Goal: Communication & Community: Share content

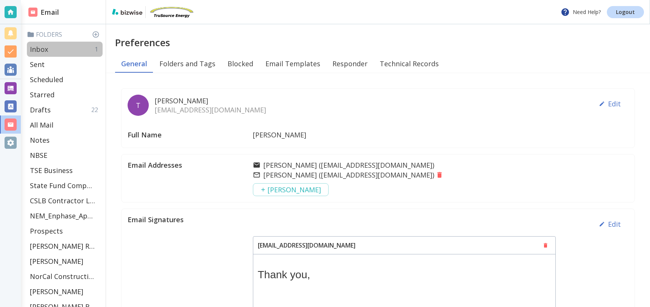
click at [43, 50] on p "Inbox" at bounding box center [39, 49] width 18 height 9
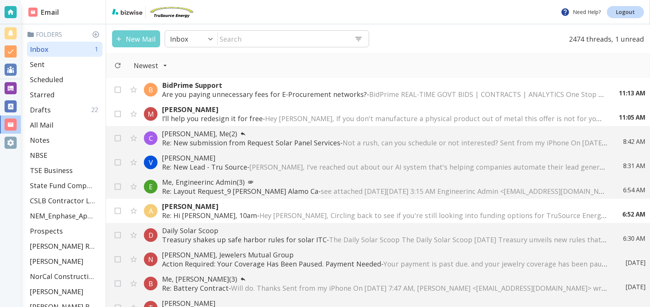
click at [150, 44] on button "New Mail" at bounding box center [136, 38] width 48 height 17
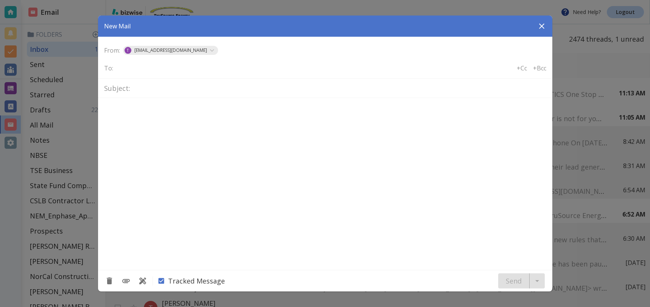
type textarea "<div class="bizwise_content"></div><div class="gmail_signature"><br>--<br><p>Th…"
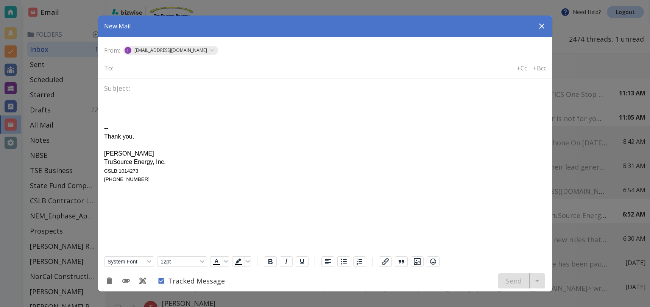
click at [121, 70] on input "text" at bounding box center [146, 67] width 61 height 11
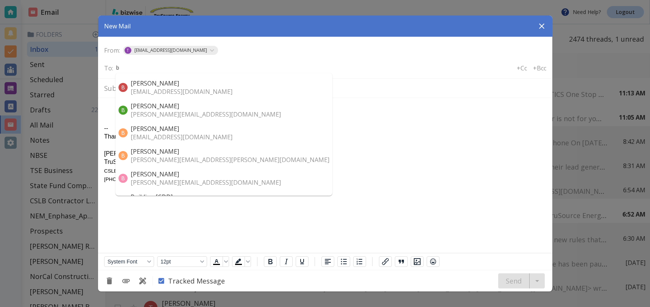
type input "bs"
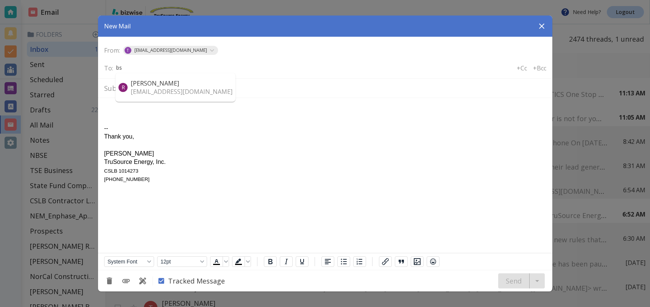
click at [140, 90] on p "[EMAIL_ADDRESS][DOMAIN_NAME]" at bounding box center [182, 91] width 102 height 8
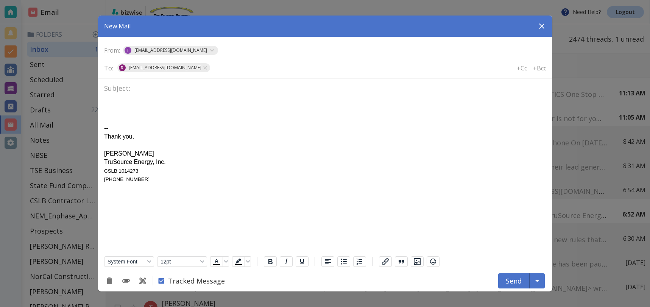
click at [141, 89] on input "text" at bounding box center [339, 88] width 413 height 13
type input "Solar/Battery Thoughts"
click at [116, 104] on body "-- Thank you, [PERSON_NAME] TruSource Energy, Inc. CSLB 1014273 [PHONE_NUMBER]" at bounding box center [325, 143] width 442 height 79
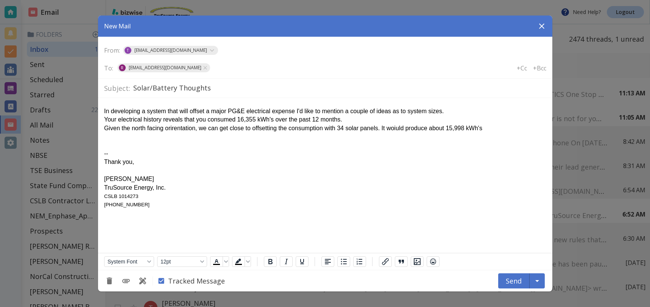
click at [354, 128] on div "Given the north facing orirentation, we can get close to offsetting the consump…" at bounding box center [325, 128] width 442 height 8
drag, startPoint x: 106, startPoint y: 136, endPoint x: 98, endPoint y: 135, distance: 8.0
click at [106, 136] on div "Rich Text Area. Press ALT-0 for help." at bounding box center [325, 136] width 442 height 8
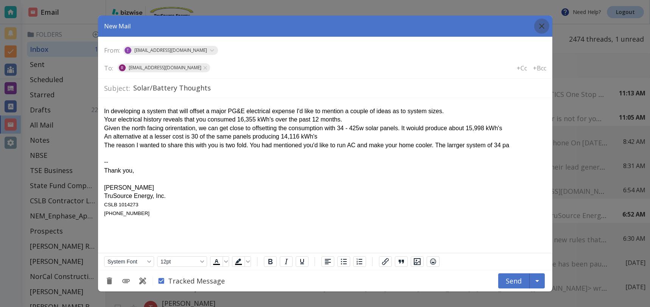
click at [543, 24] on icon "button" at bounding box center [541, 25] width 5 height 5
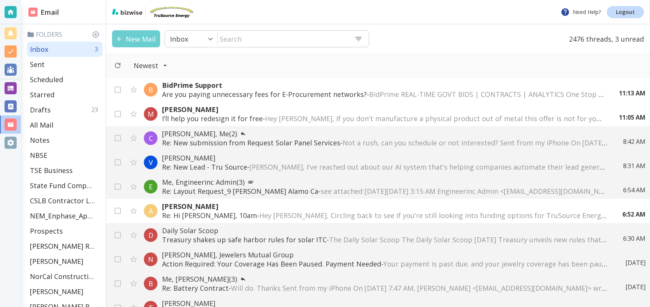
click at [144, 39] on button "New Mail" at bounding box center [136, 38] width 48 height 17
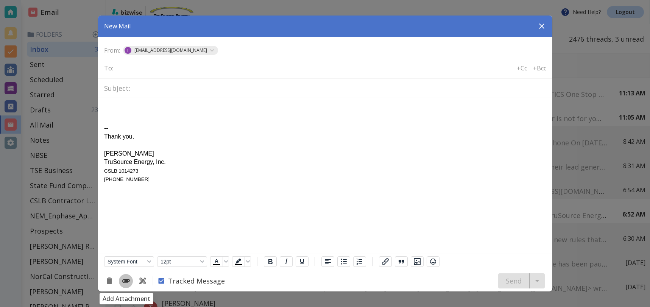
click at [126, 280] on icon "Add Attachment" at bounding box center [126, 281] width 8 height 4
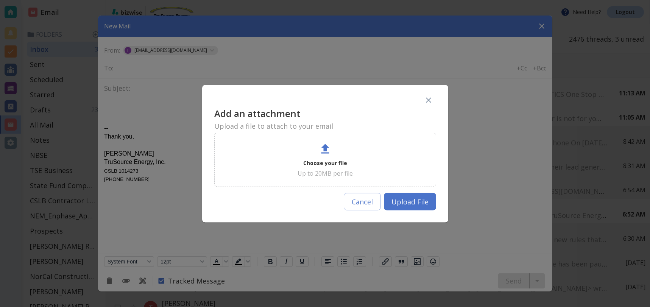
click at [328, 153] on icon at bounding box center [325, 149] width 14 height 14
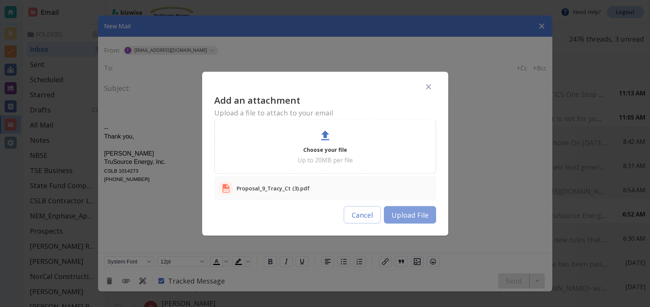
click at [412, 215] on button "Upload File" at bounding box center [410, 214] width 52 height 17
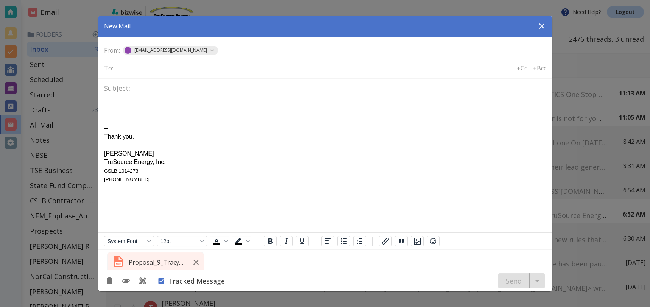
click at [137, 69] on input "text" at bounding box center [146, 67] width 61 height 11
type input "bsc"
click at [191, 91] on p "[EMAIL_ADDRESS][DOMAIN_NAME]" at bounding box center [182, 91] width 102 height 8
click at [149, 90] on input "text" at bounding box center [339, 88] width 413 height 13
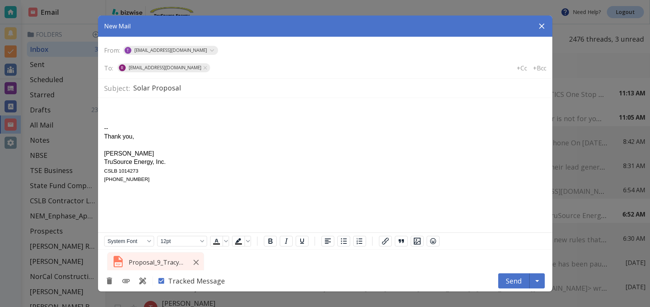
type input "Solar Proposal"
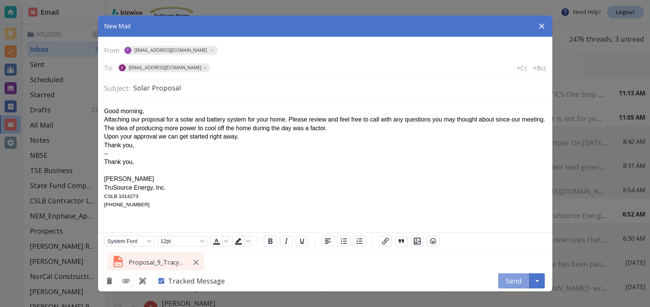
click at [513, 280] on button "Send" at bounding box center [513, 280] width 31 height 15
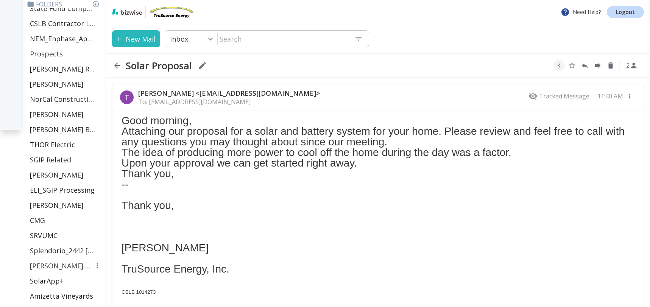
scroll to position [178, 0]
